Goal: Navigation & Orientation: Find specific page/section

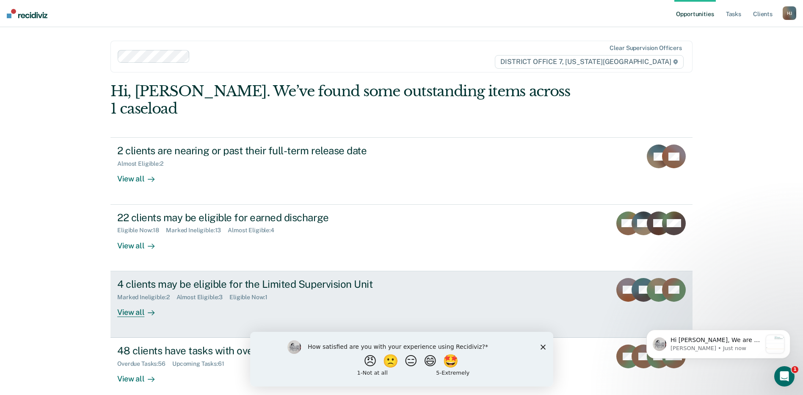
click at [129, 300] on link "4 clients may be eligible for the Limited Supervision Unit Marked Ineligible : …" at bounding box center [401, 304] width 582 height 66
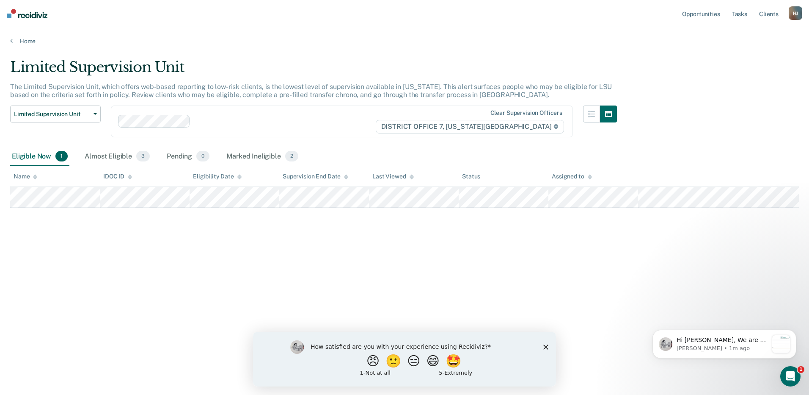
click at [546, 347] on icon "Close survey" at bounding box center [546, 346] width 5 height 5
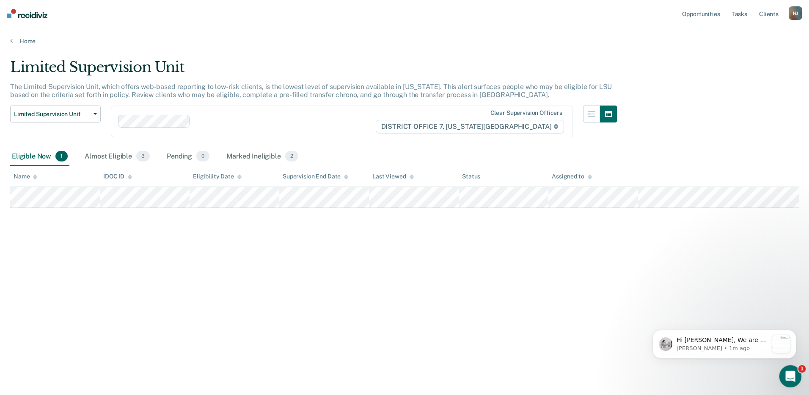
click at [792, 376] on icon "Open Intercom Messenger" at bounding box center [790, 375] width 14 height 14
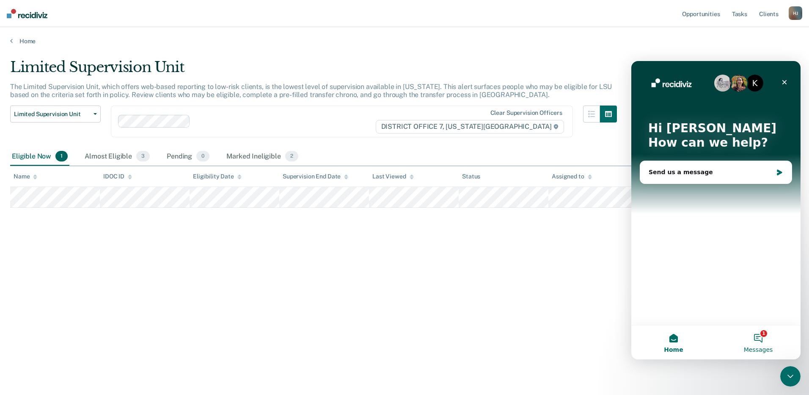
click at [762, 341] on button "1 Messages" at bounding box center [758, 342] width 85 height 34
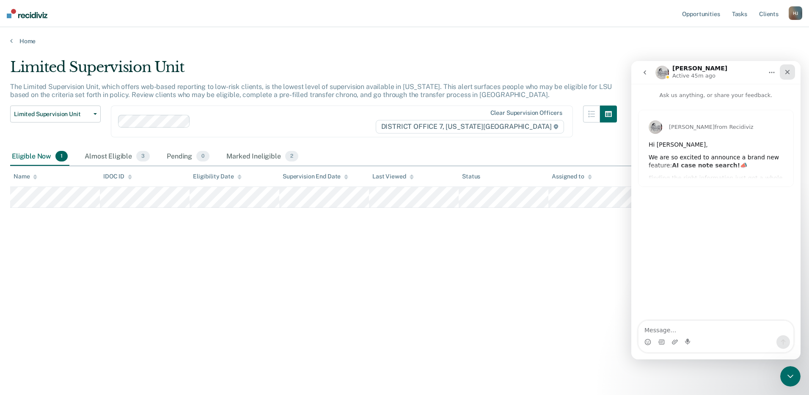
click at [789, 72] on icon "Close" at bounding box center [787, 72] width 7 height 7
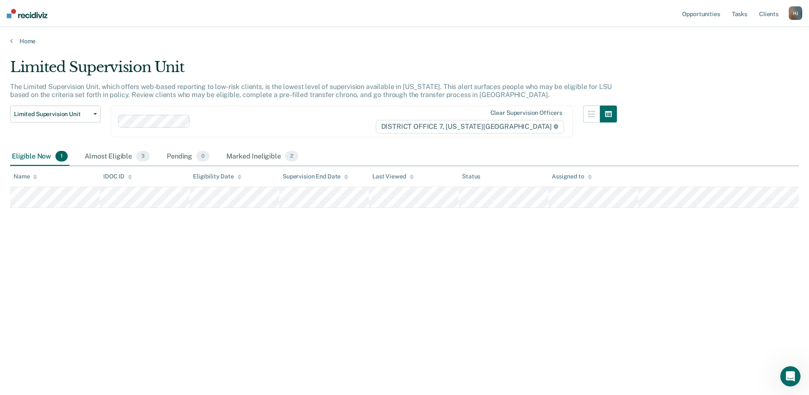
click at [27, 15] on img at bounding box center [27, 13] width 41 height 9
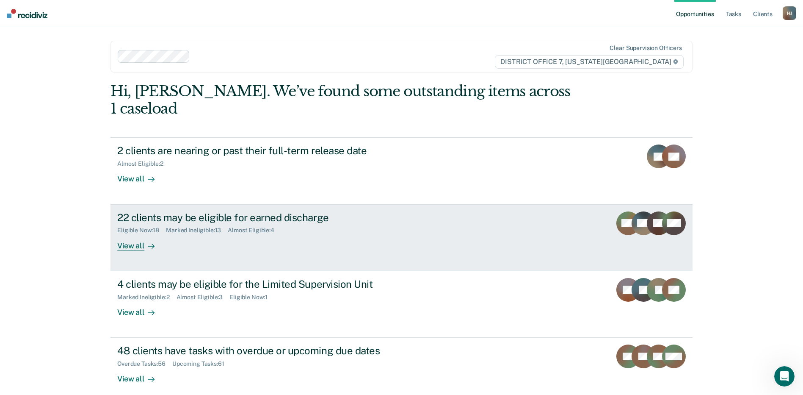
scroll to position [26, 0]
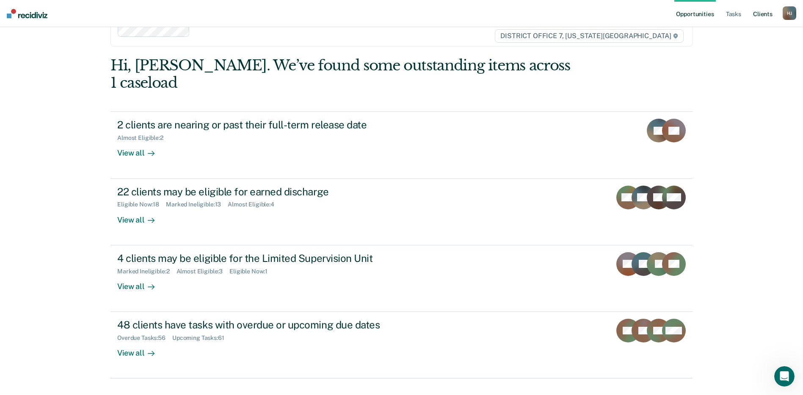
click at [758, 16] on link "Client s" at bounding box center [762, 13] width 23 height 27
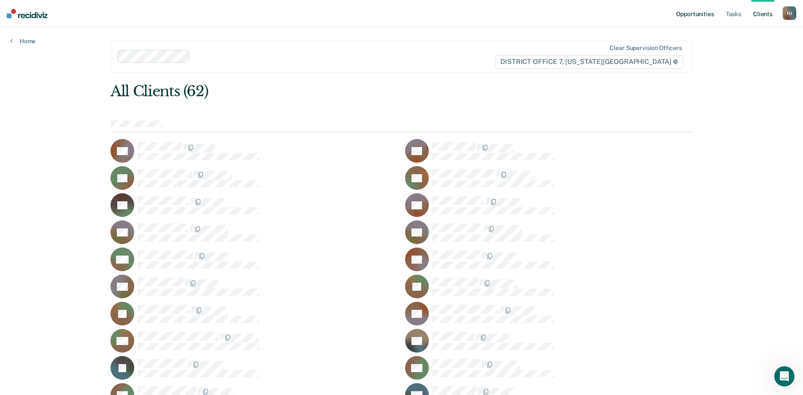
click at [706, 14] on link "Opportunities" at bounding box center [694, 13] width 41 height 27
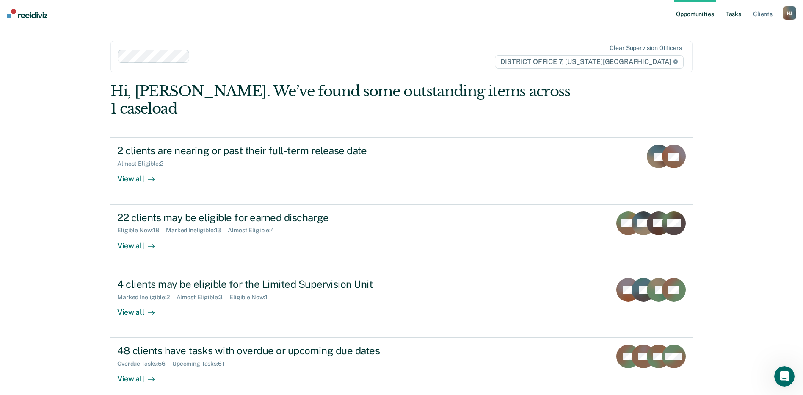
click at [738, 13] on link "Tasks" at bounding box center [733, 13] width 19 height 27
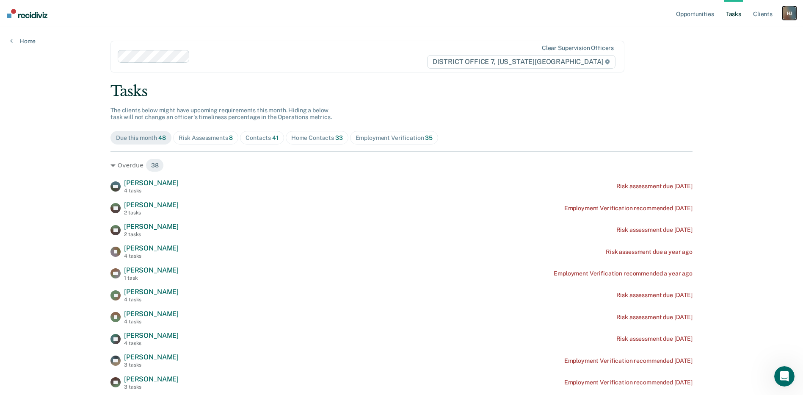
click at [792, 14] on div "H J" at bounding box center [790, 13] width 14 height 14
